Goal: Browse casually: Explore the website without a specific task or goal

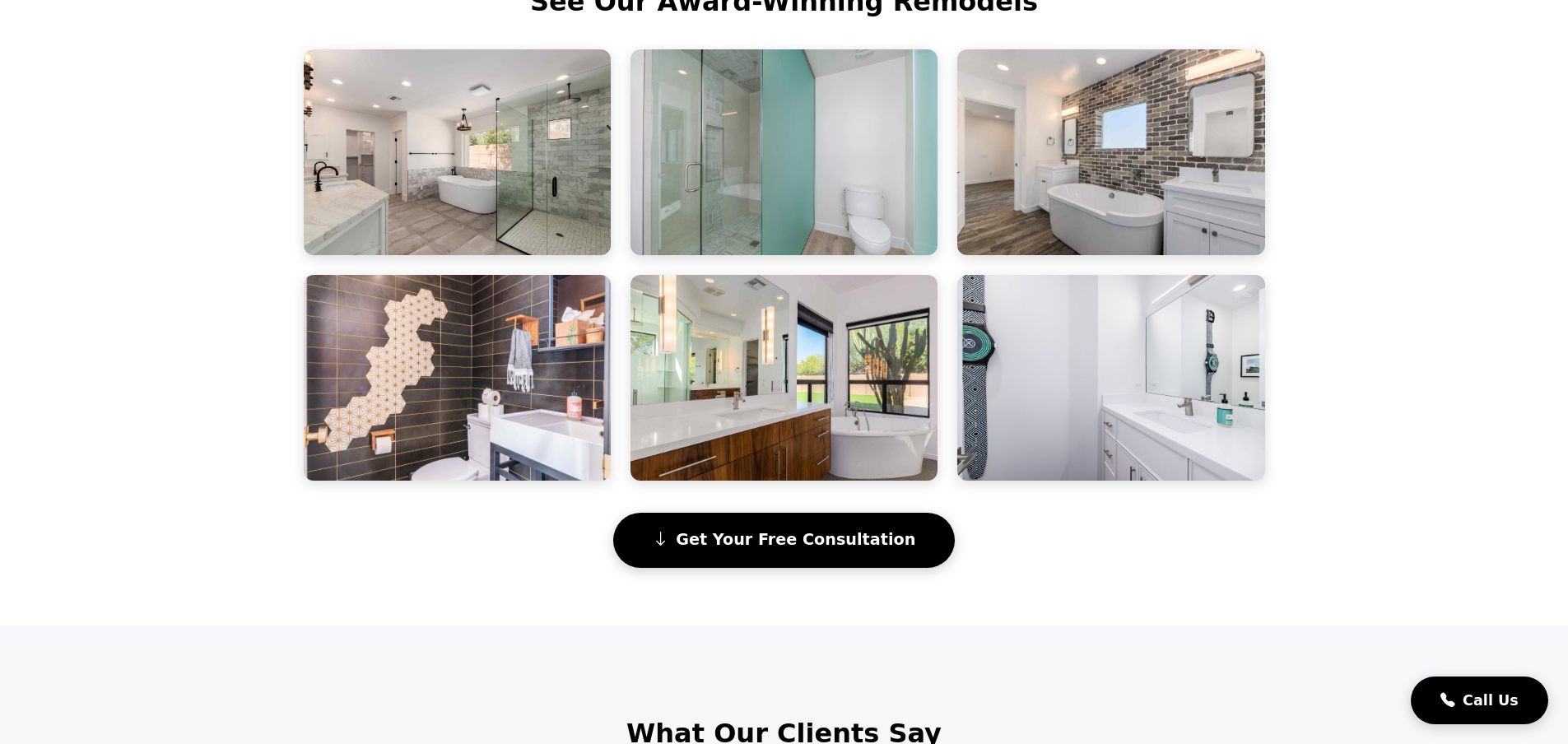
scroll to position [0, 7]
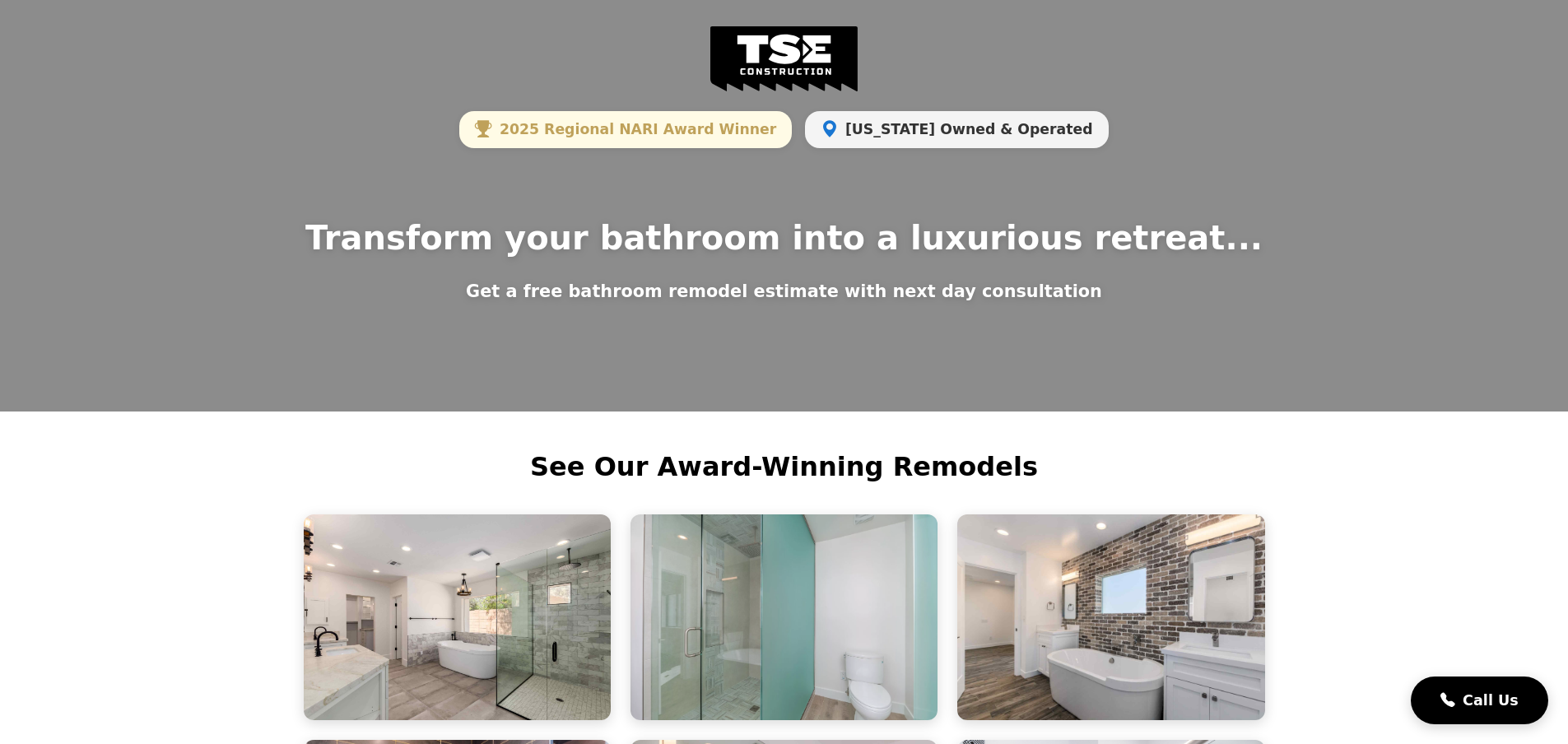
drag, startPoint x: 248, startPoint y: 523, endPoint x: 303, endPoint y: 316, distance: 214.2
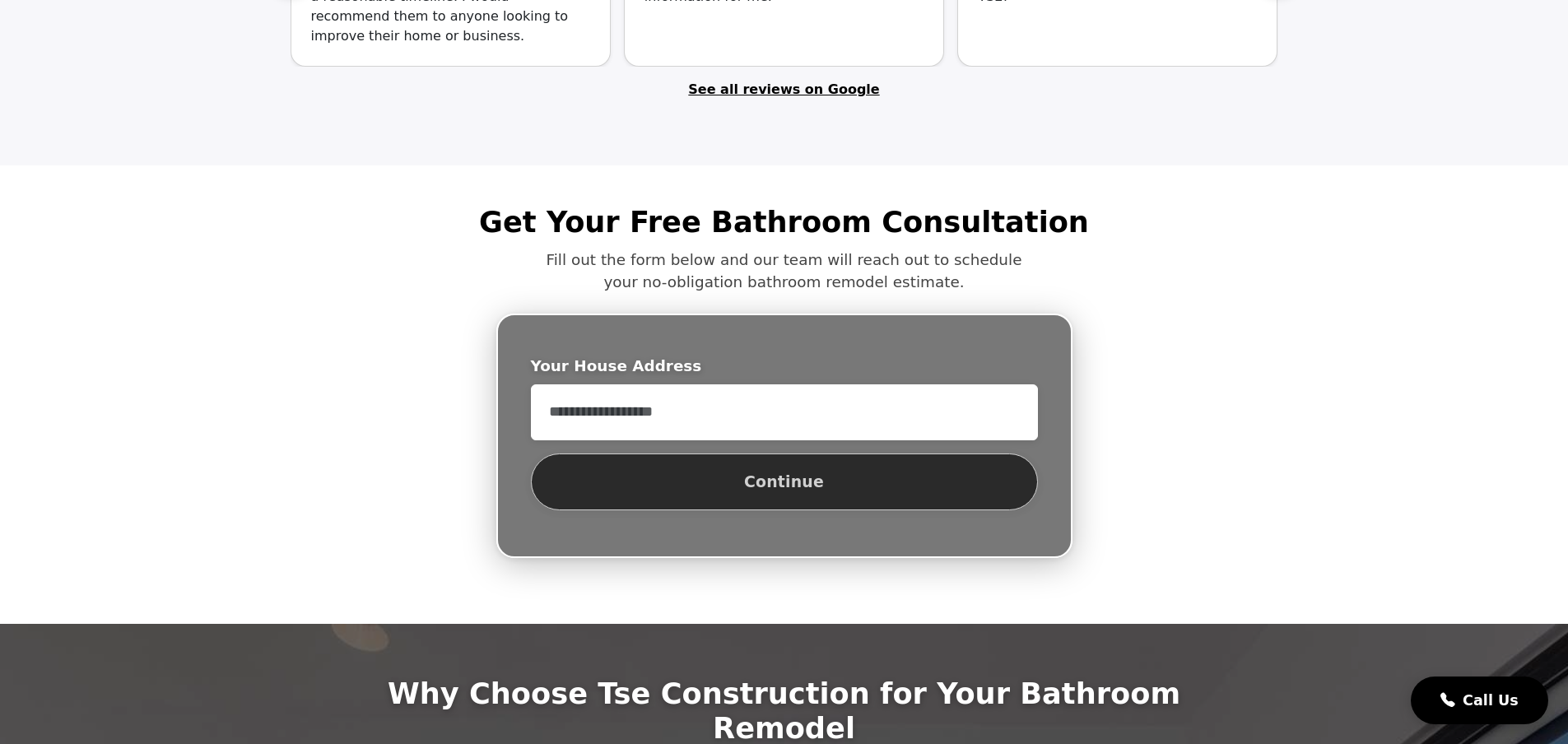
scroll to position [0, 0]
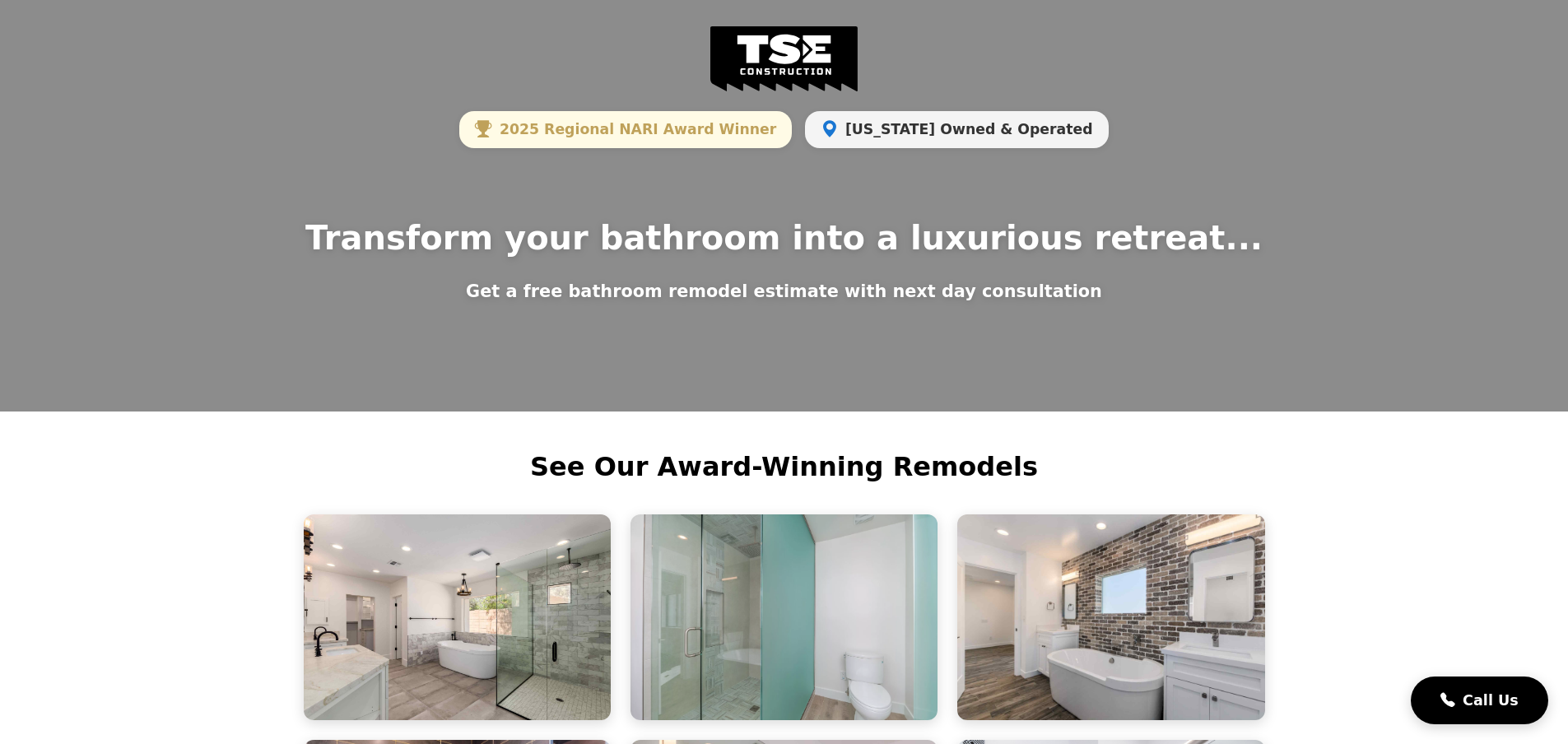
drag, startPoint x: 222, startPoint y: 523, endPoint x: 195, endPoint y: 266, distance: 258.4
click at [608, 130] on span "2025 Regional NARI Award Winner" at bounding box center [626, 129] width 333 height 37
click at [866, 126] on span "[US_STATE] Owned & Operated" at bounding box center [956, 129] width 303 height 37
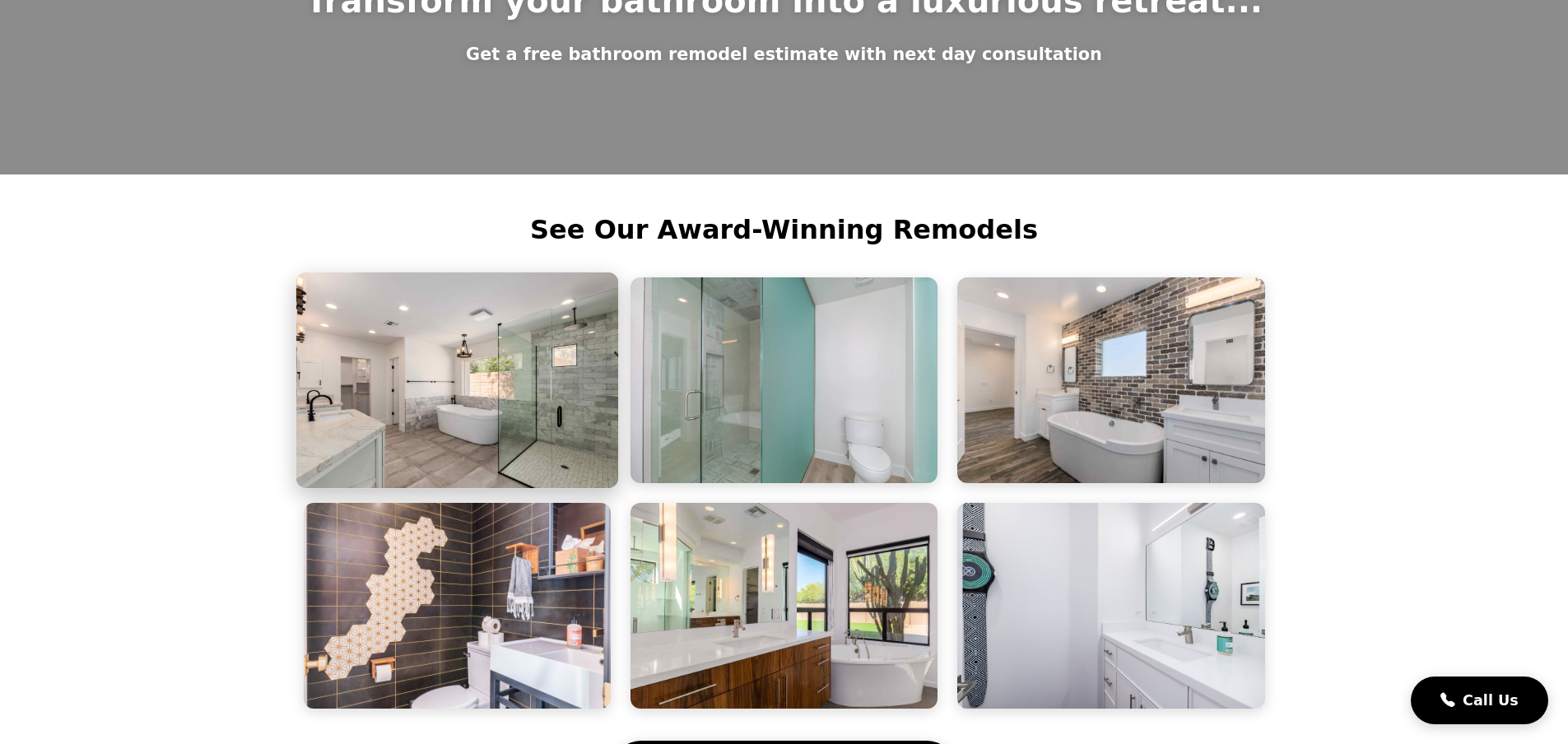
scroll to position [247, 0]
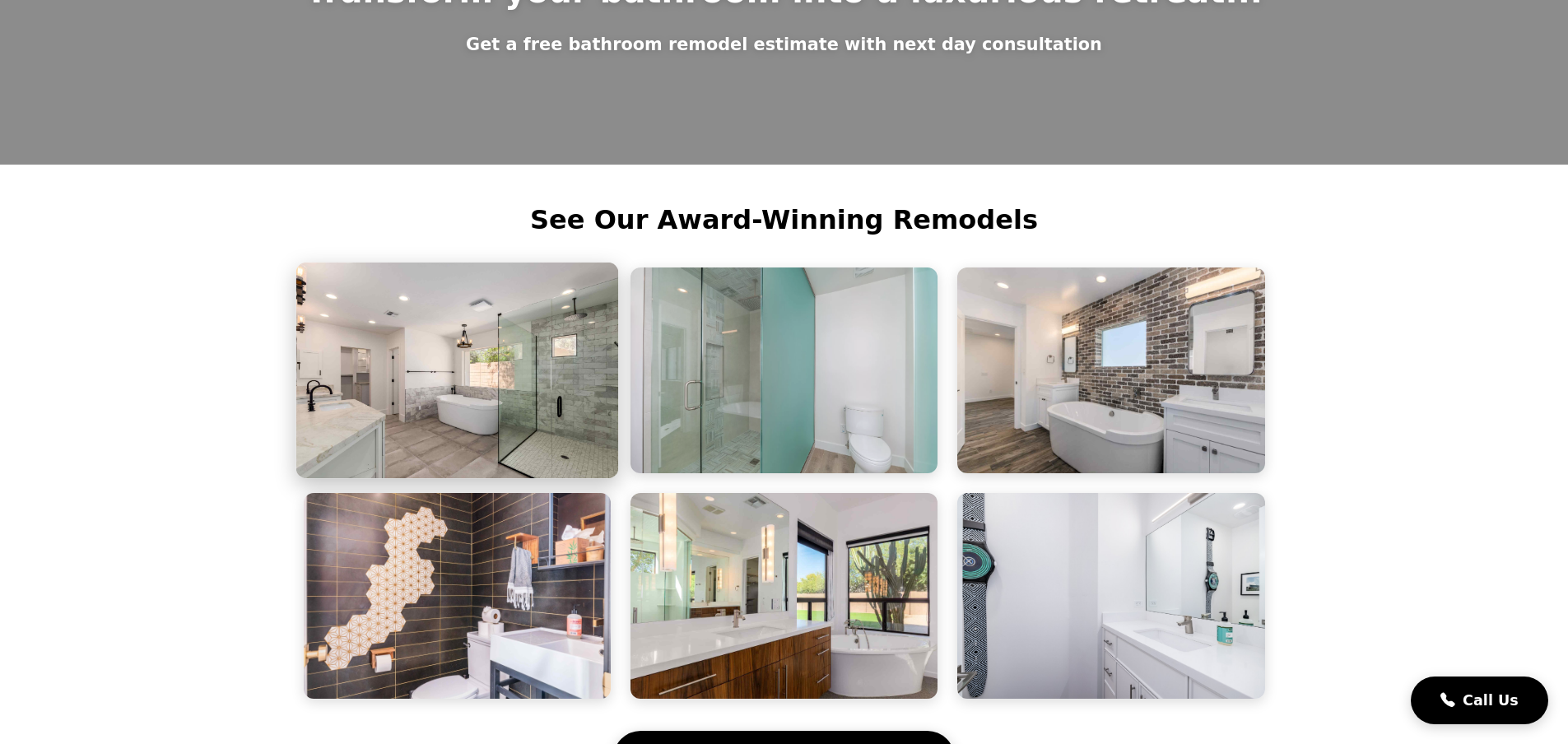
click at [441, 408] on img at bounding box center [457, 371] width 323 height 217
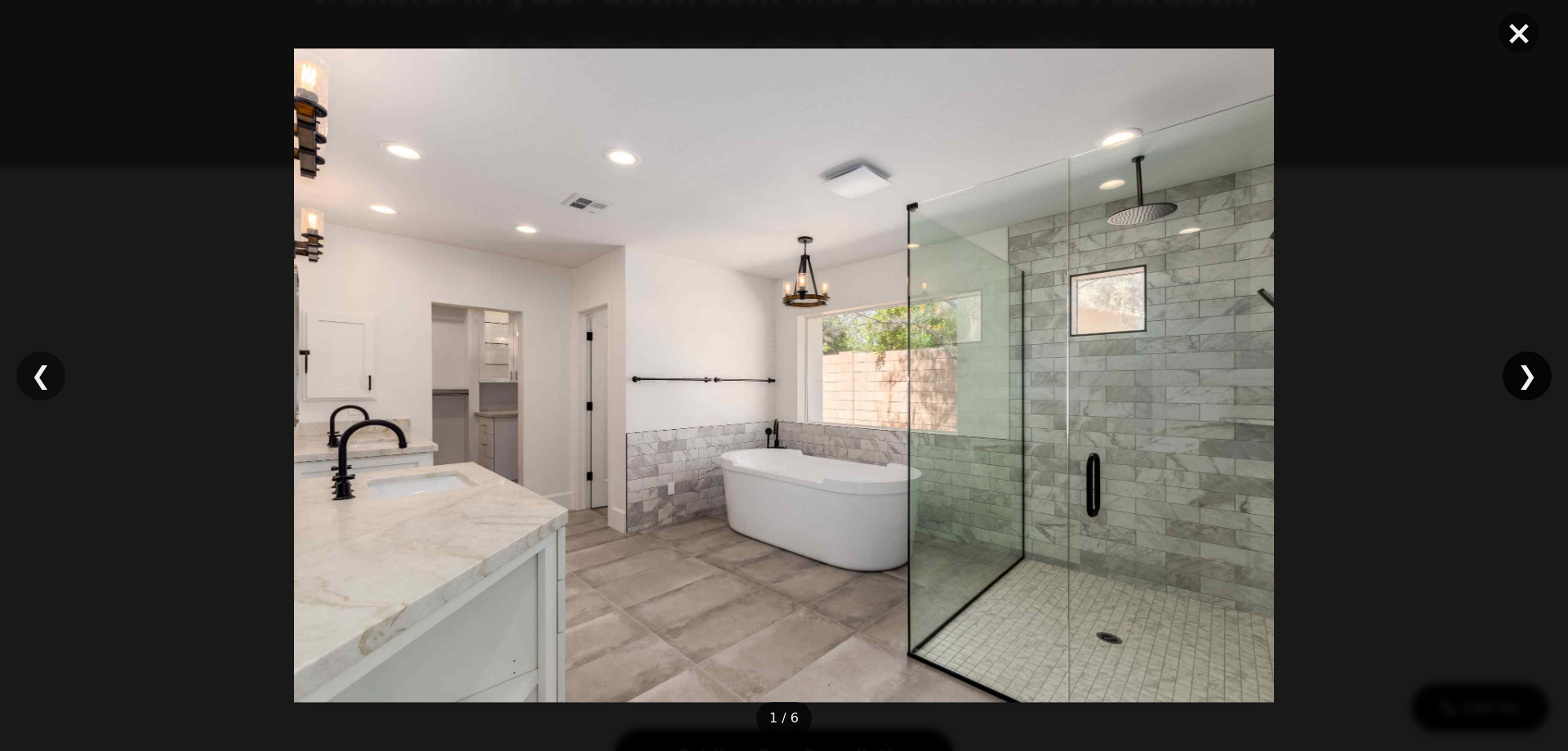
click at [1530, 378] on div "❯" at bounding box center [1527, 376] width 49 height 49
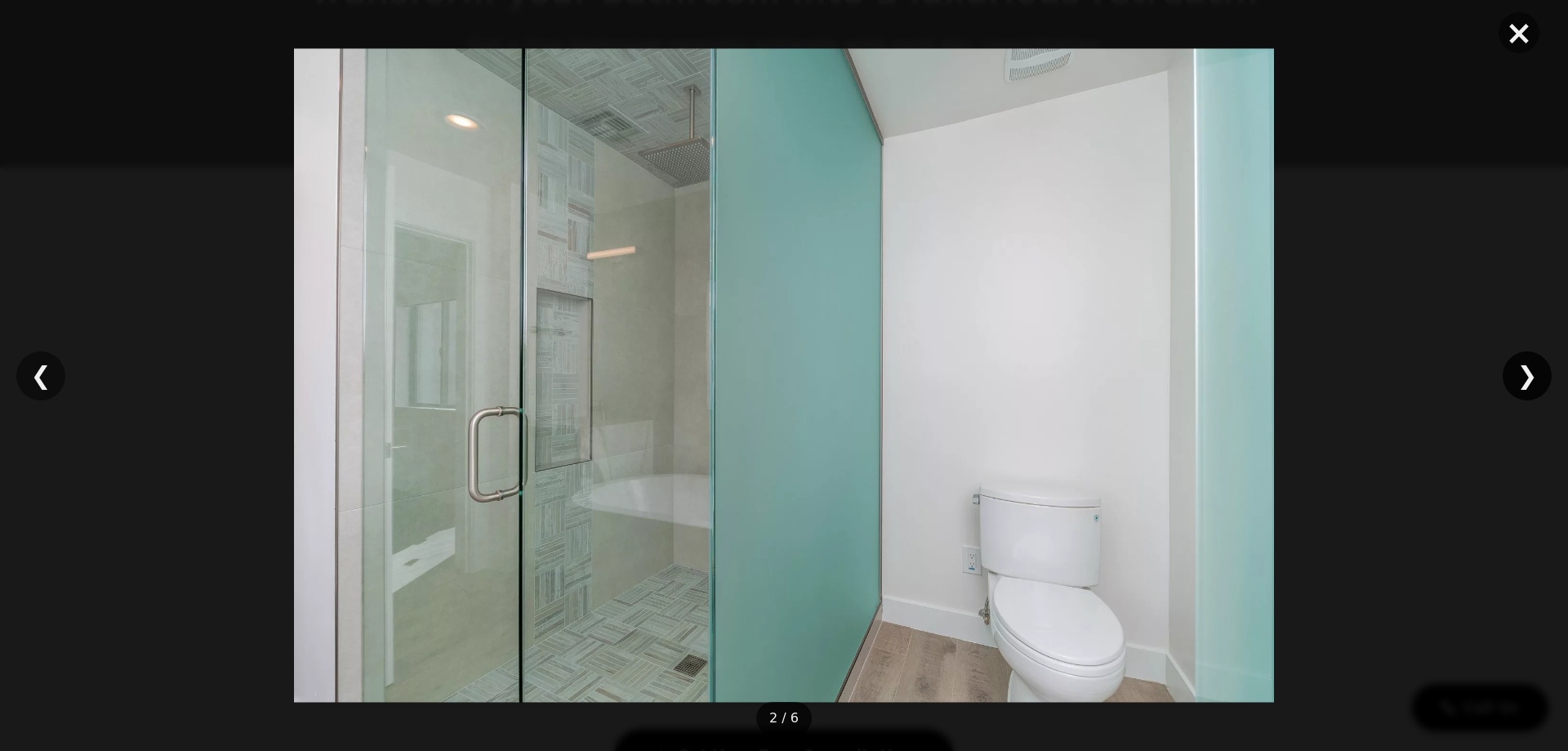
click at [1530, 378] on div "❯" at bounding box center [1527, 376] width 49 height 49
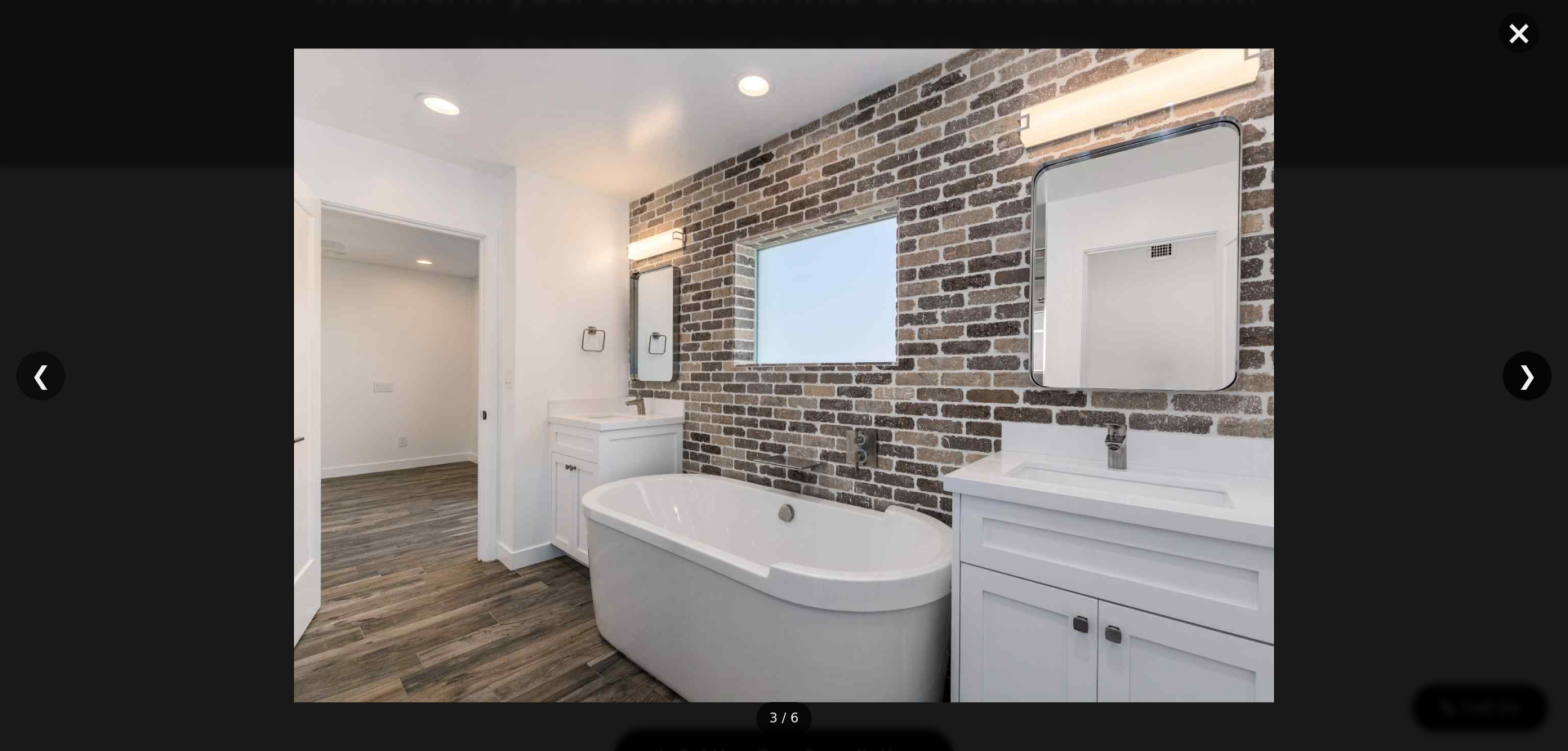
click at [1530, 378] on div "❯" at bounding box center [1527, 376] width 49 height 49
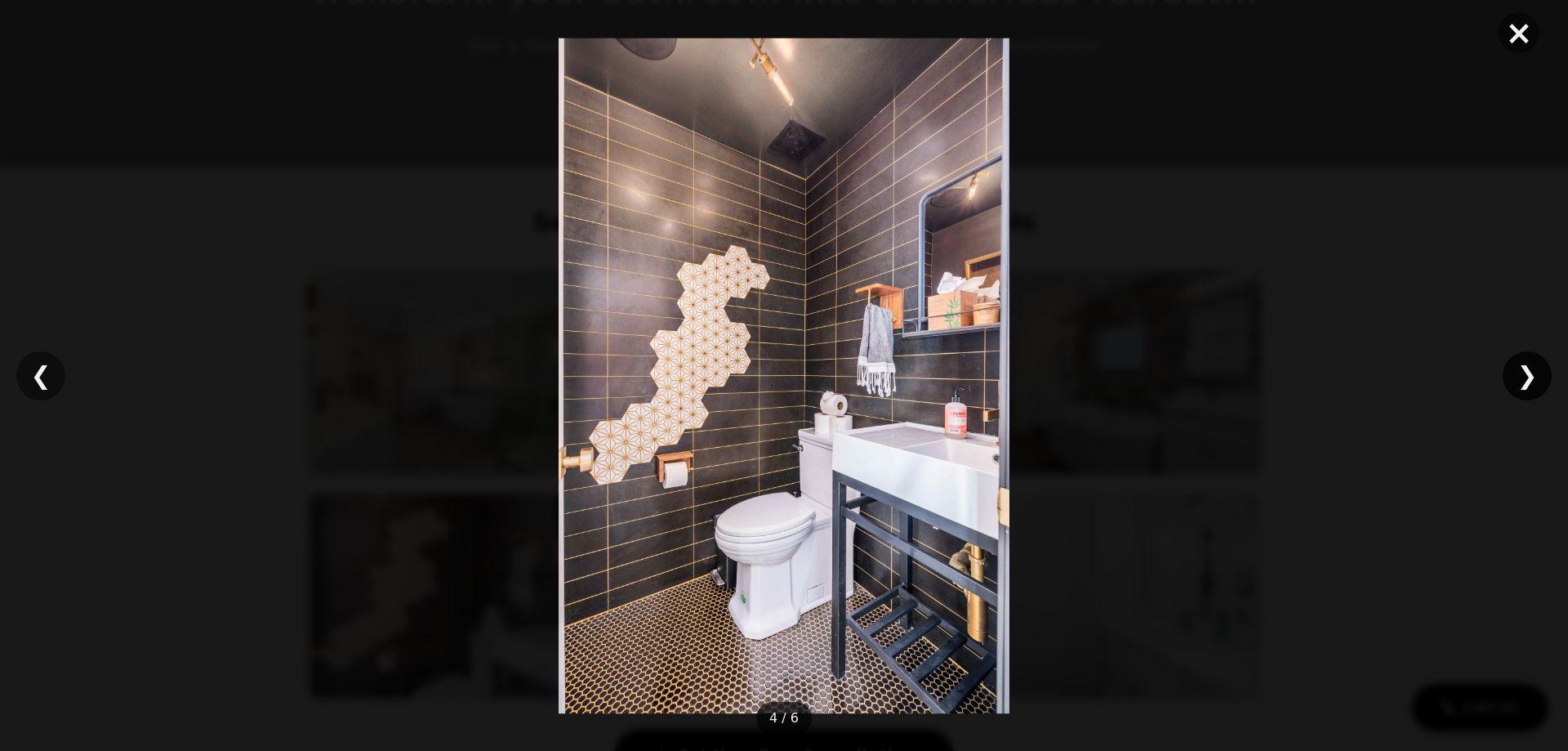
click at [1530, 378] on div "❯" at bounding box center [1527, 376] width 49 height 49
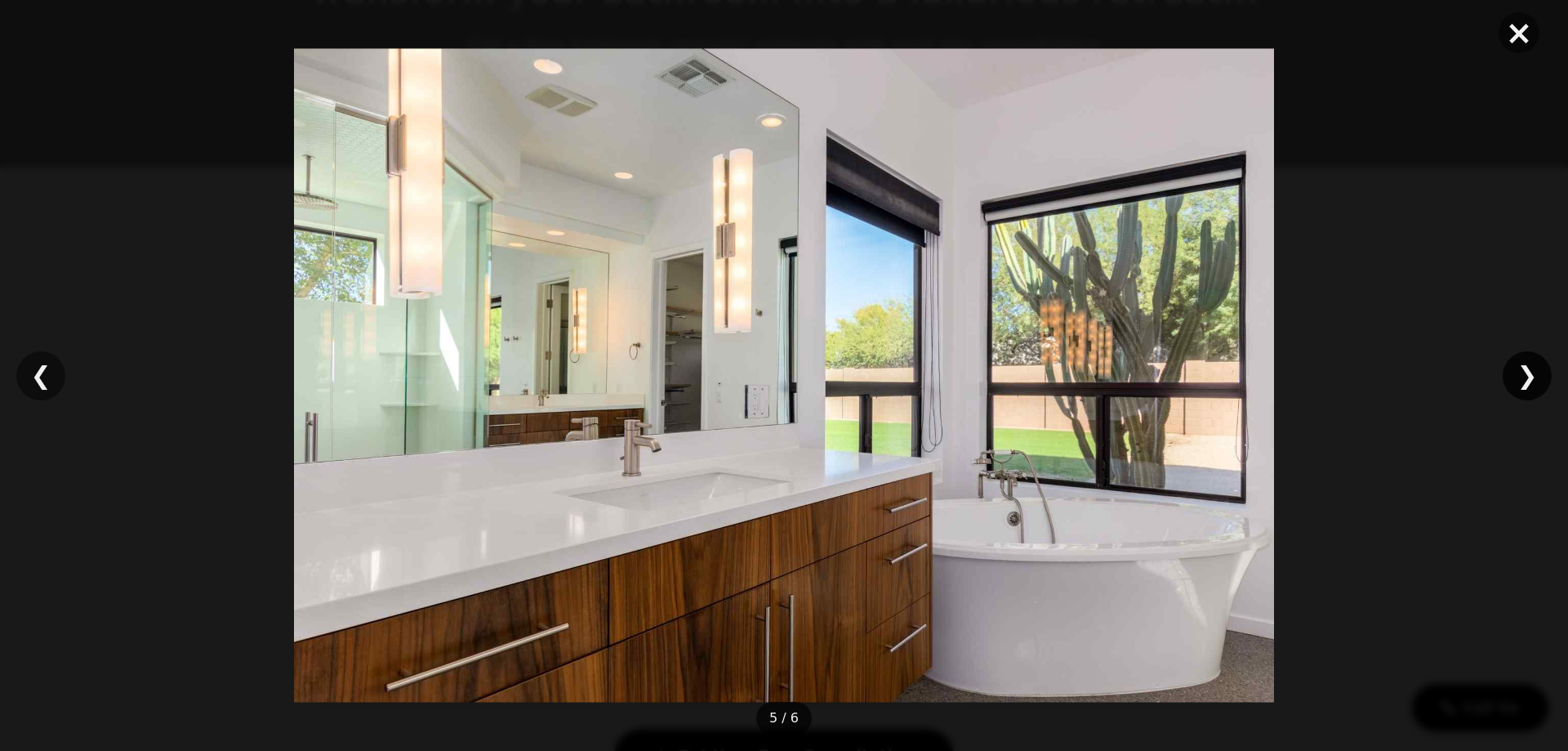
click at [1530, 378] on div "❯" at bounding box center [1527, 376] width 49 height 49
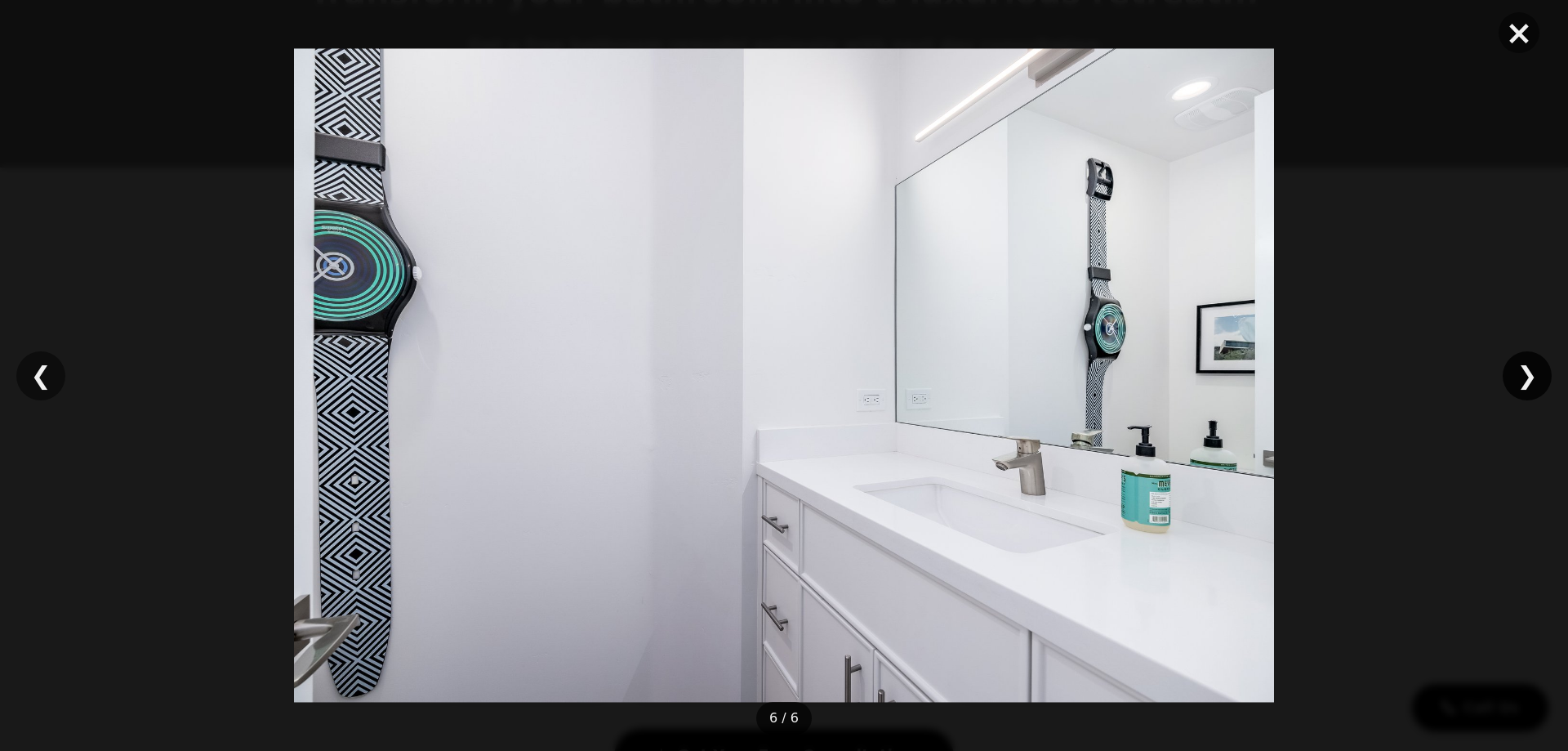
click at [1530, 378] on div "❯" at bounding box center [1527, 376] width 49 height 49
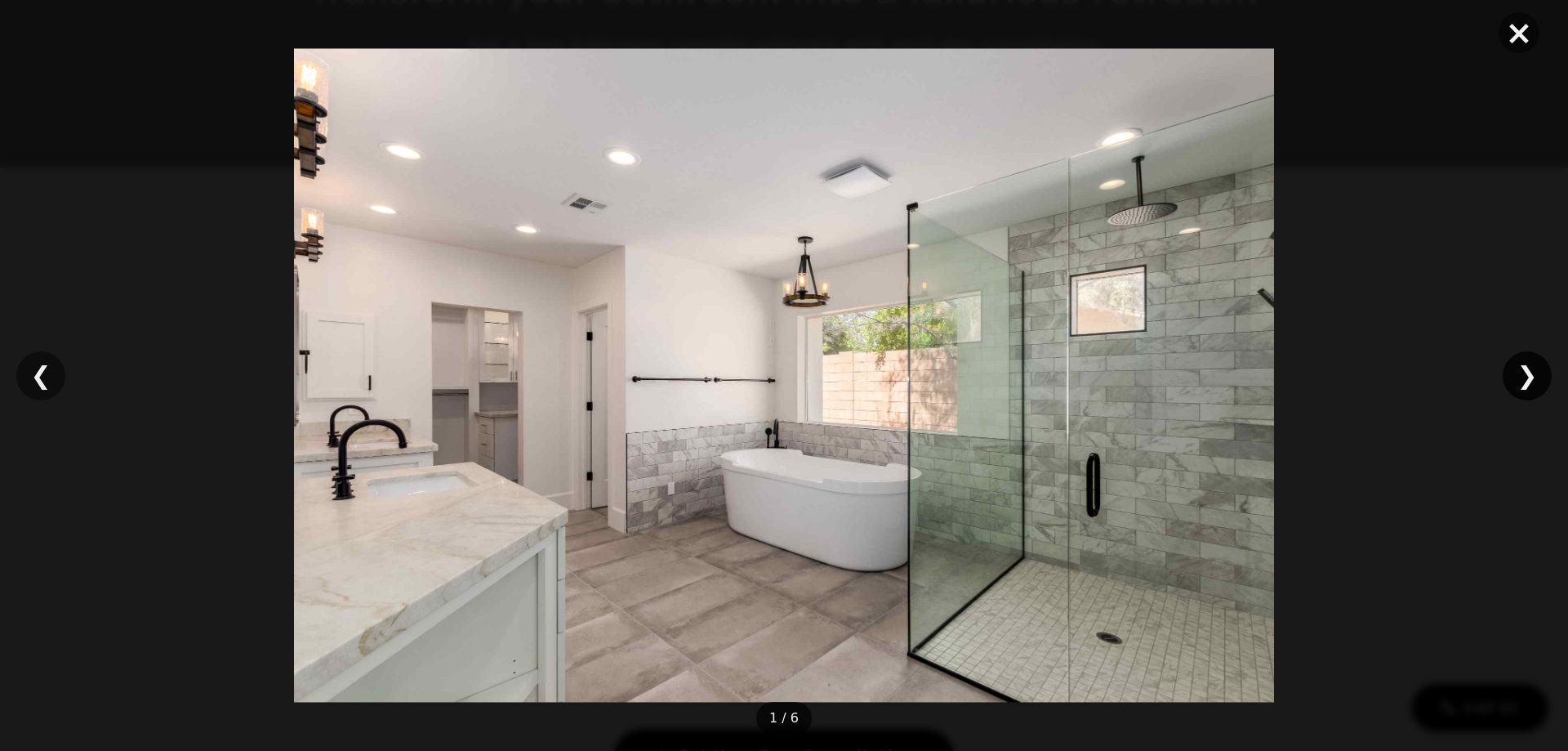
click at [1530, 378] on div "❯" at bounding box center [1527, 376] width 49 height 49
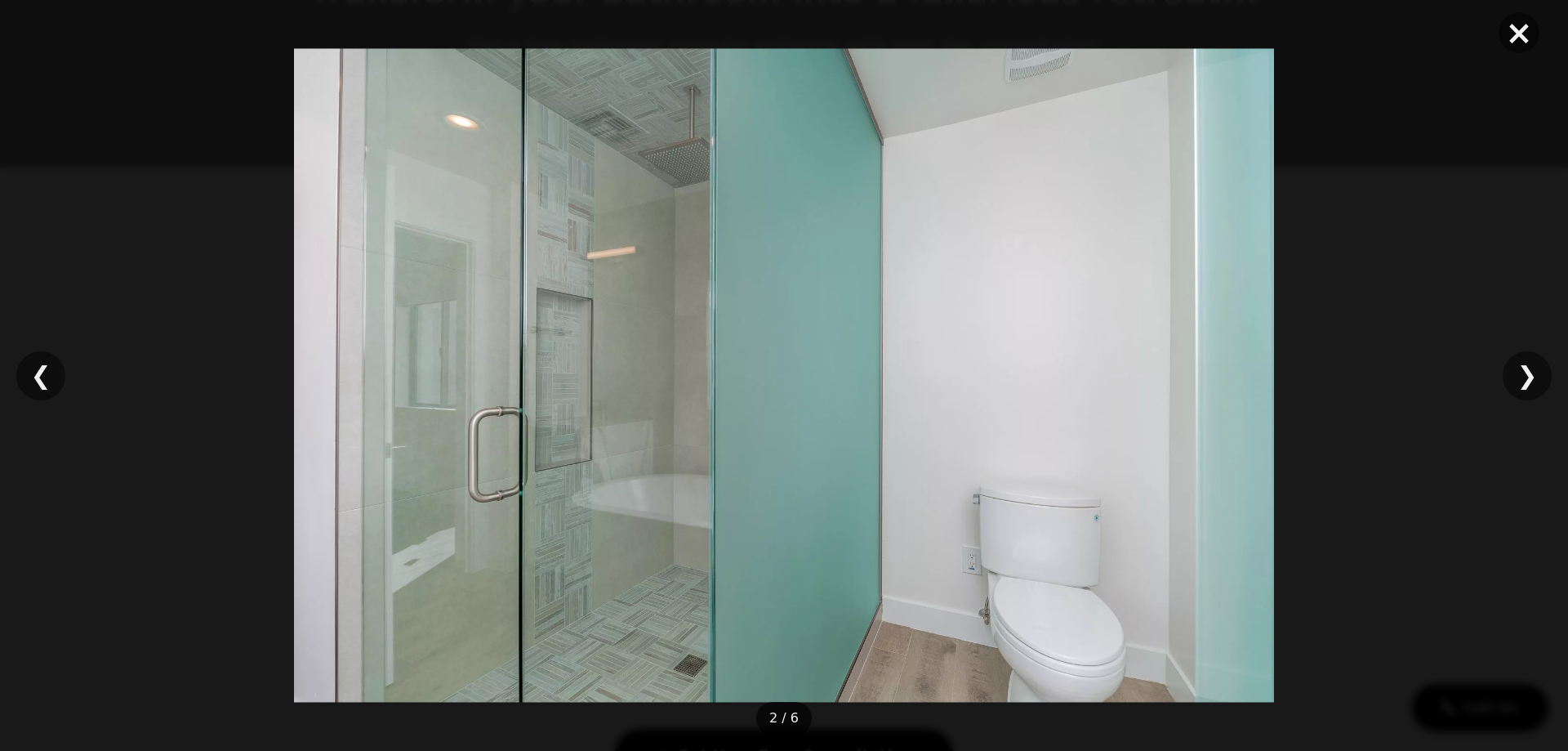
click at [1444, 384] on div "× ❮ ❯ 2 / 6" at bounding box center [784, 376] width 1568 height 751
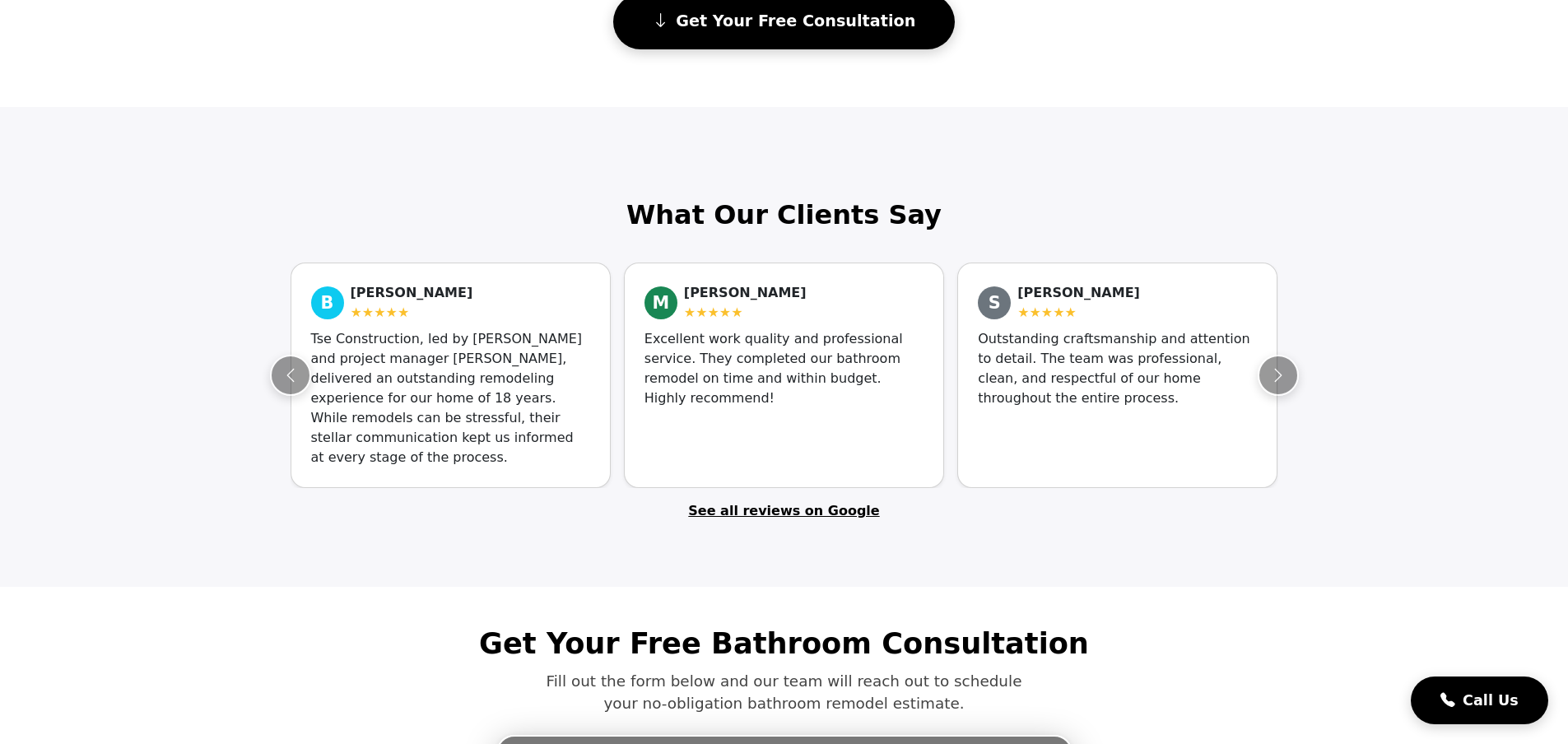
scroll to position [987, 0]
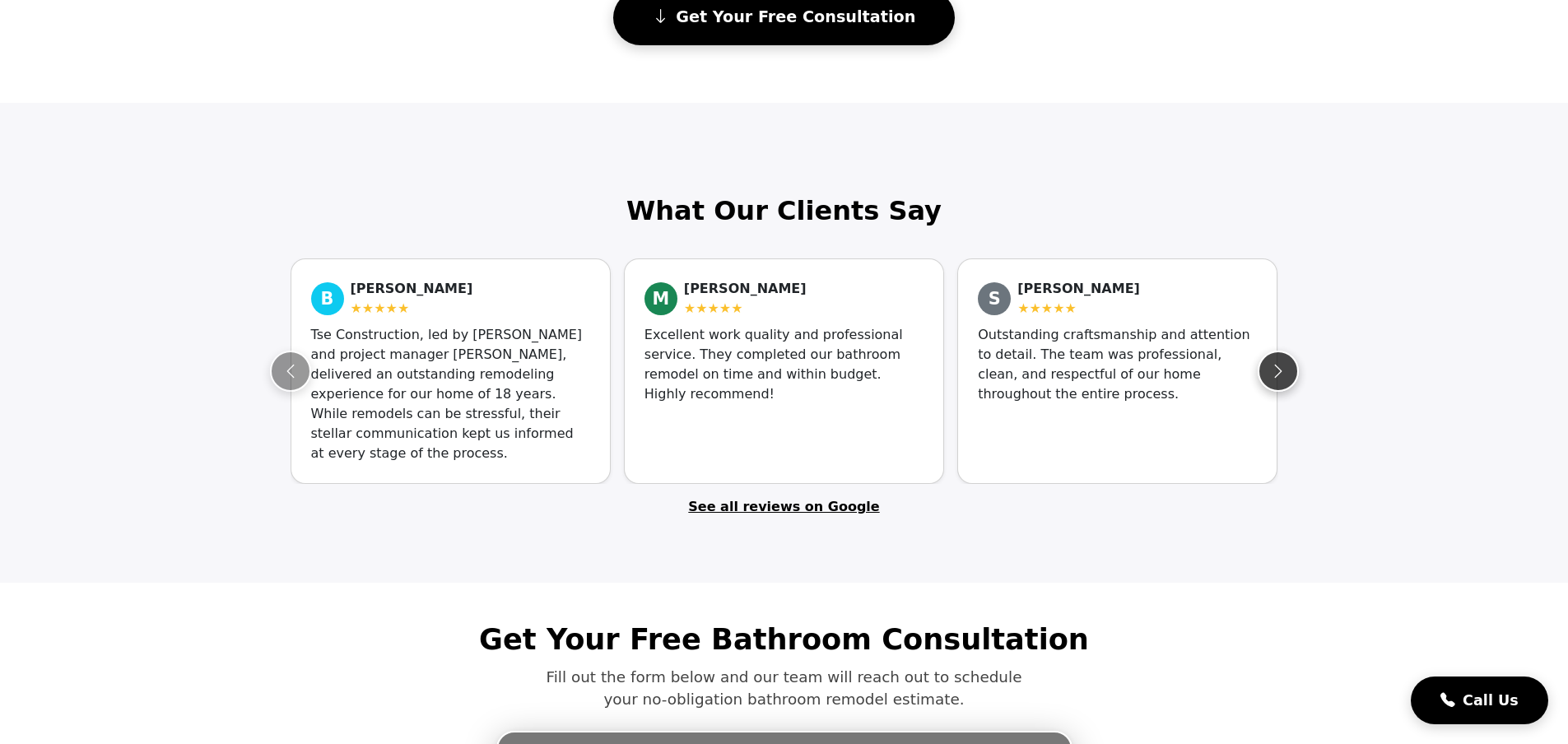
click at [1278, 369] on span "button" at bounding box center [1278, 370] width 16 height 16
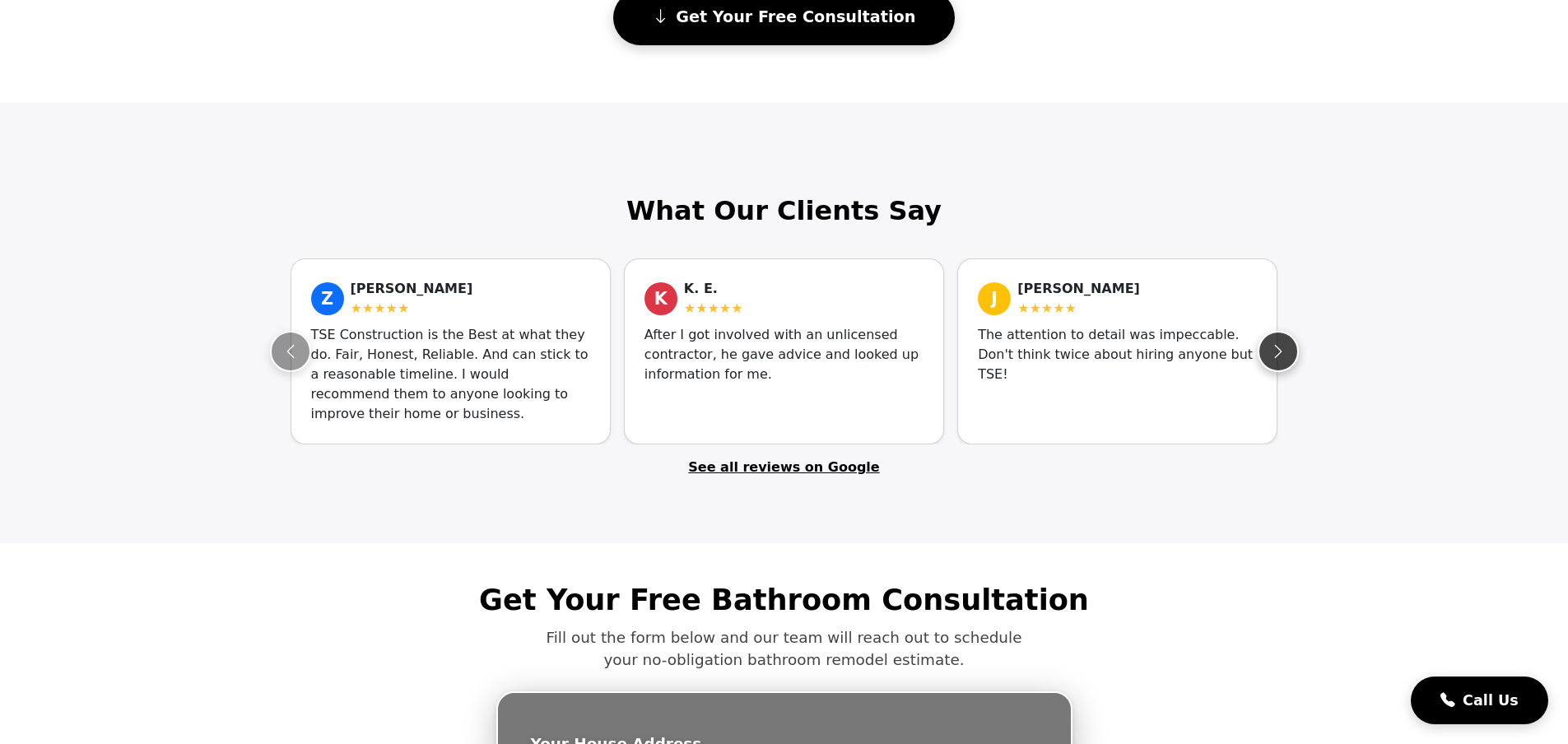
click at [1278, 369] on button "Next" at bounding box center [1278, 352] width 41 height 41
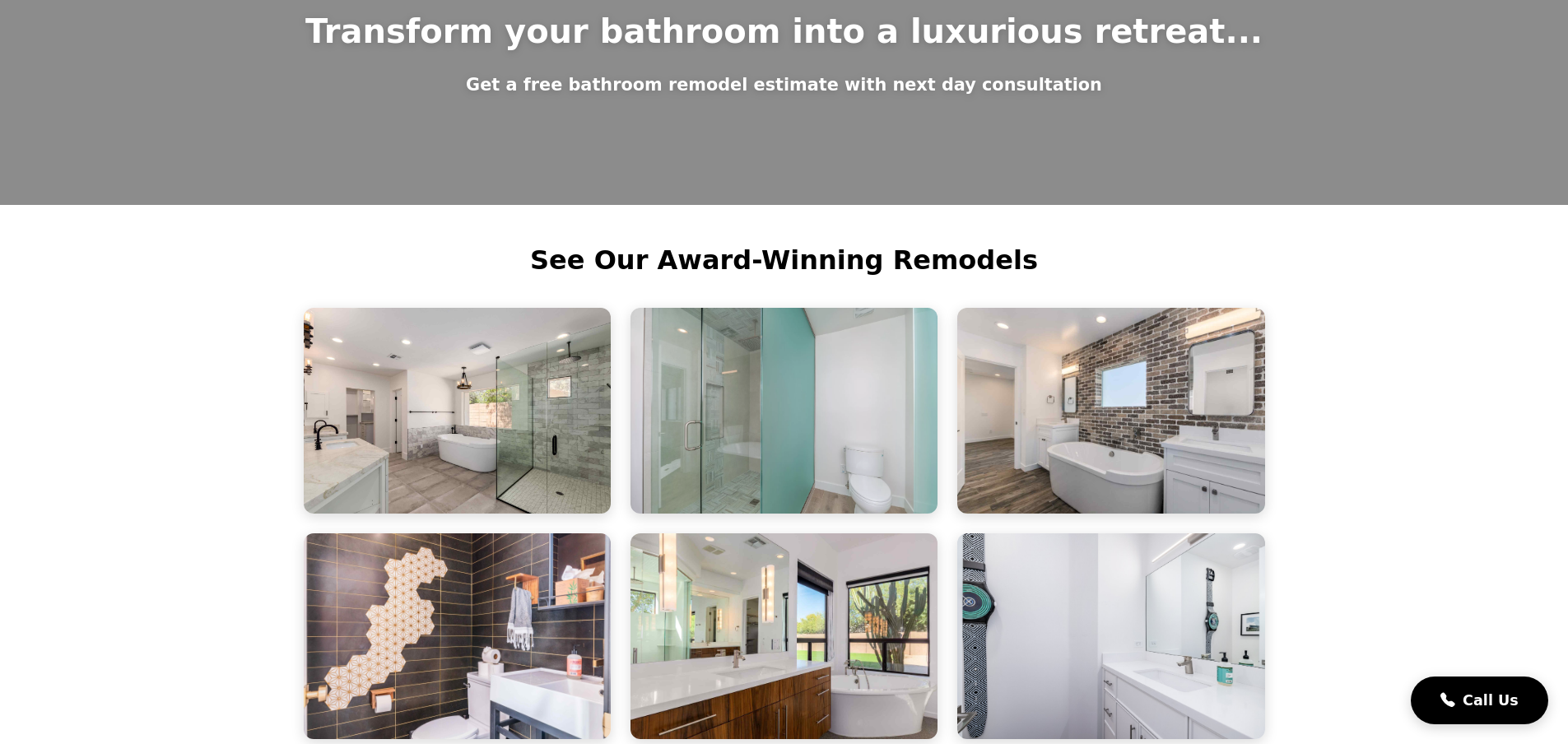
scroll to position [0, 7]
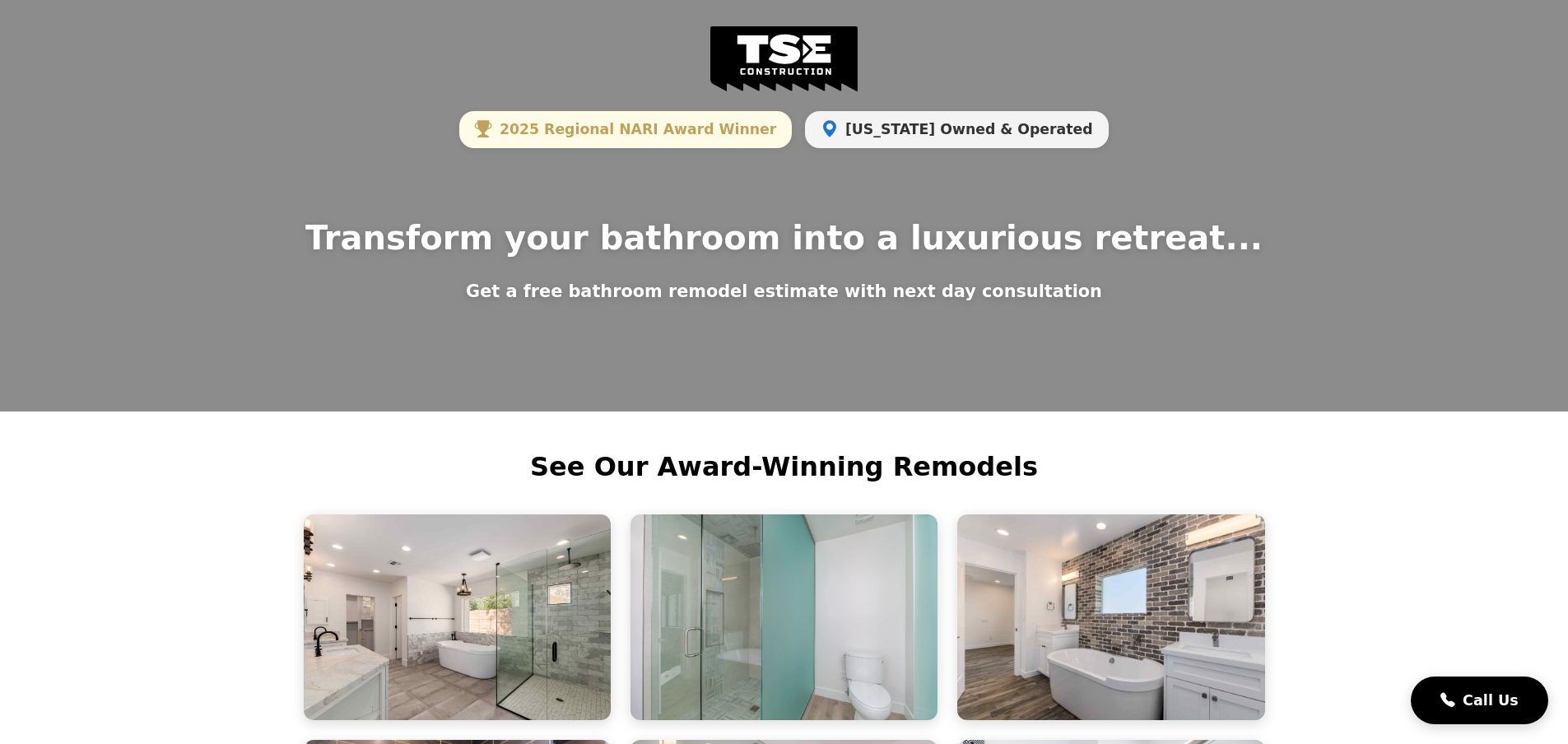
drag, startPoint x: 516, startPoint y: 494, endPoint x: 545, endPoint y: 323, distance: 173.4
